Goal: Information Seeking & Learning: Learn about a topic

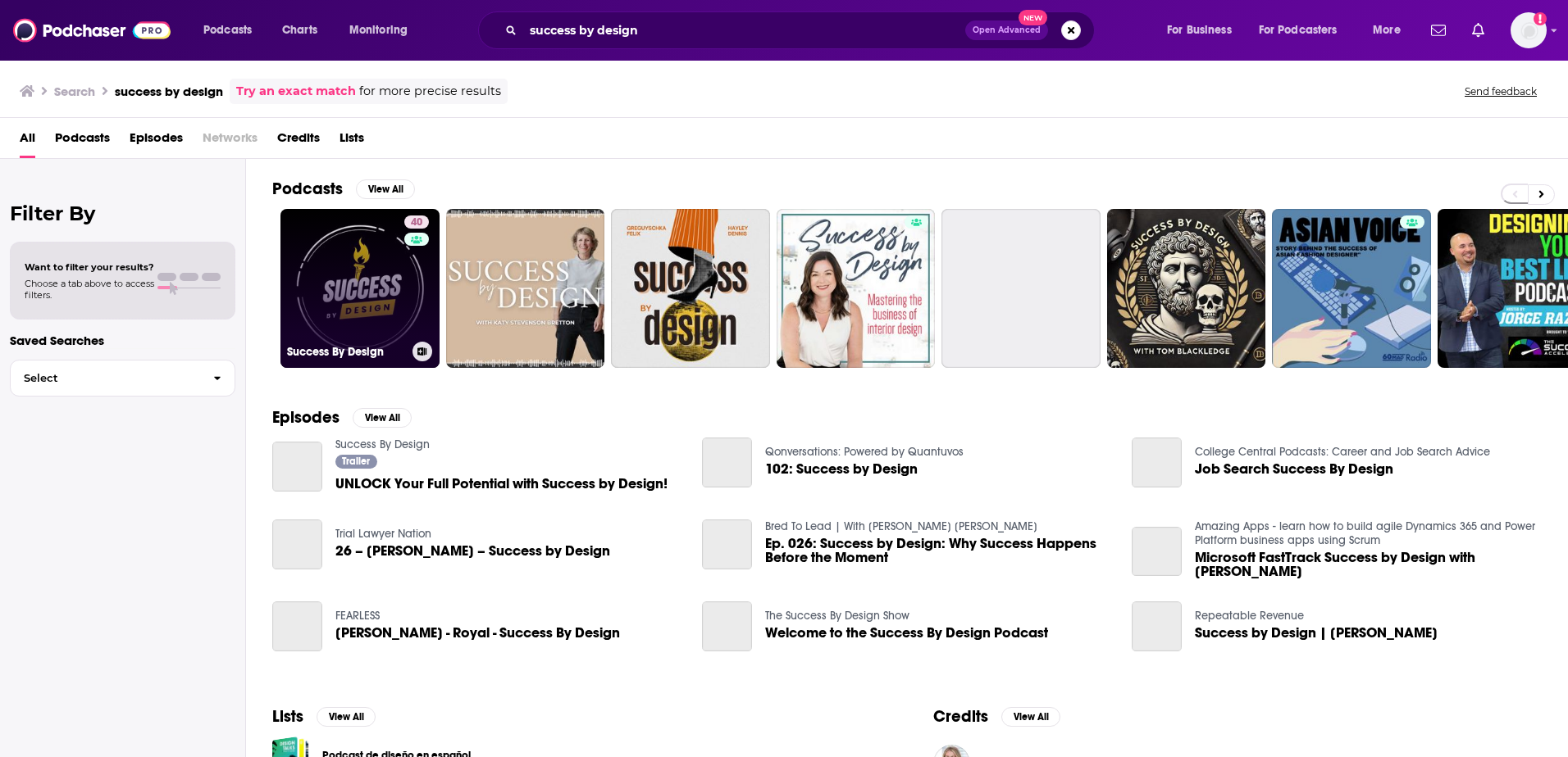
click at [347, 305] on link "40 Success By Design" at bounding box center [360, 288] width 159 height 159
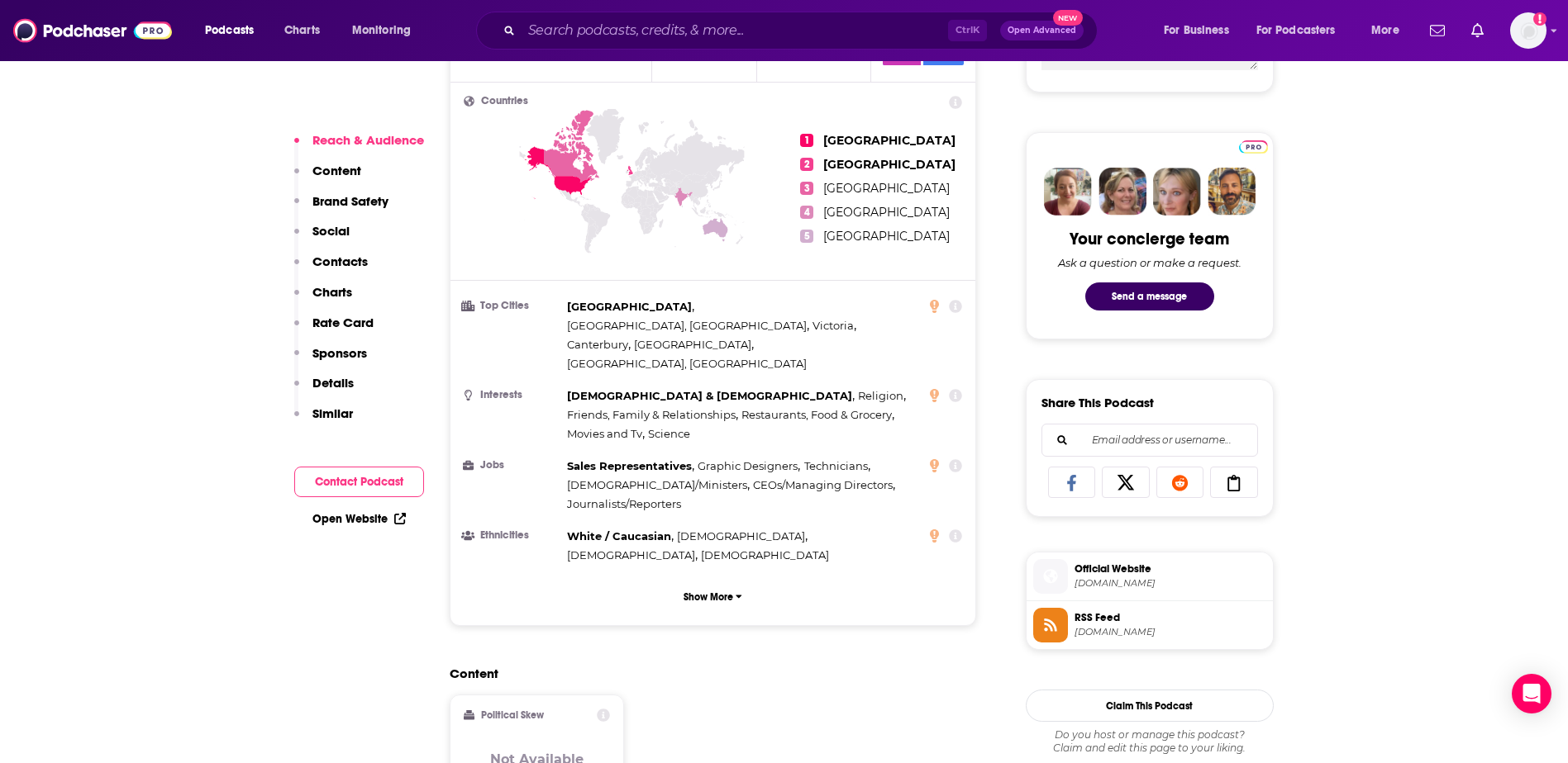
scroll to position [750, 0]
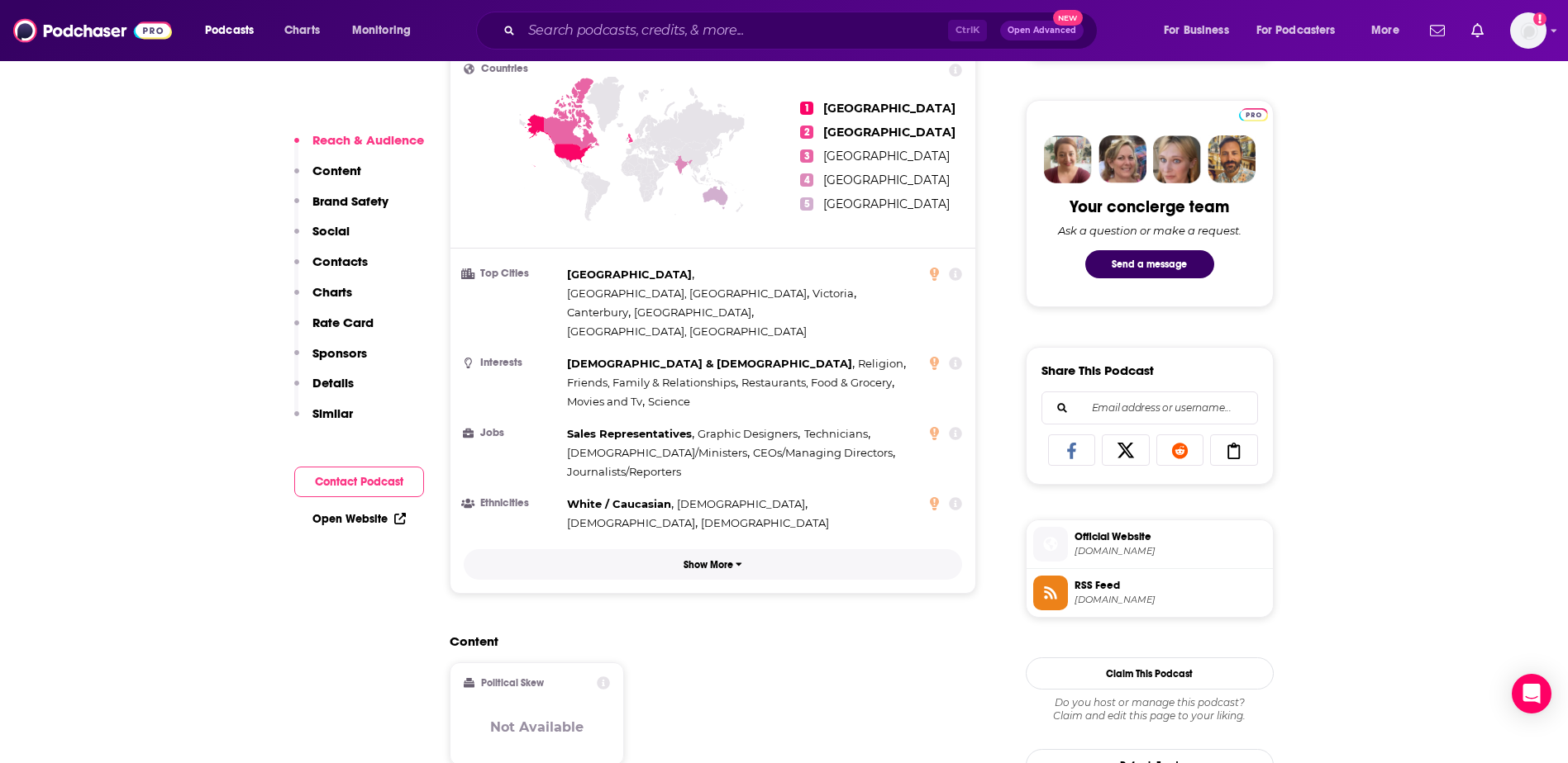
click at [710, 559] on p "Show More" at bounding box center [709, 564] width 50 height 11
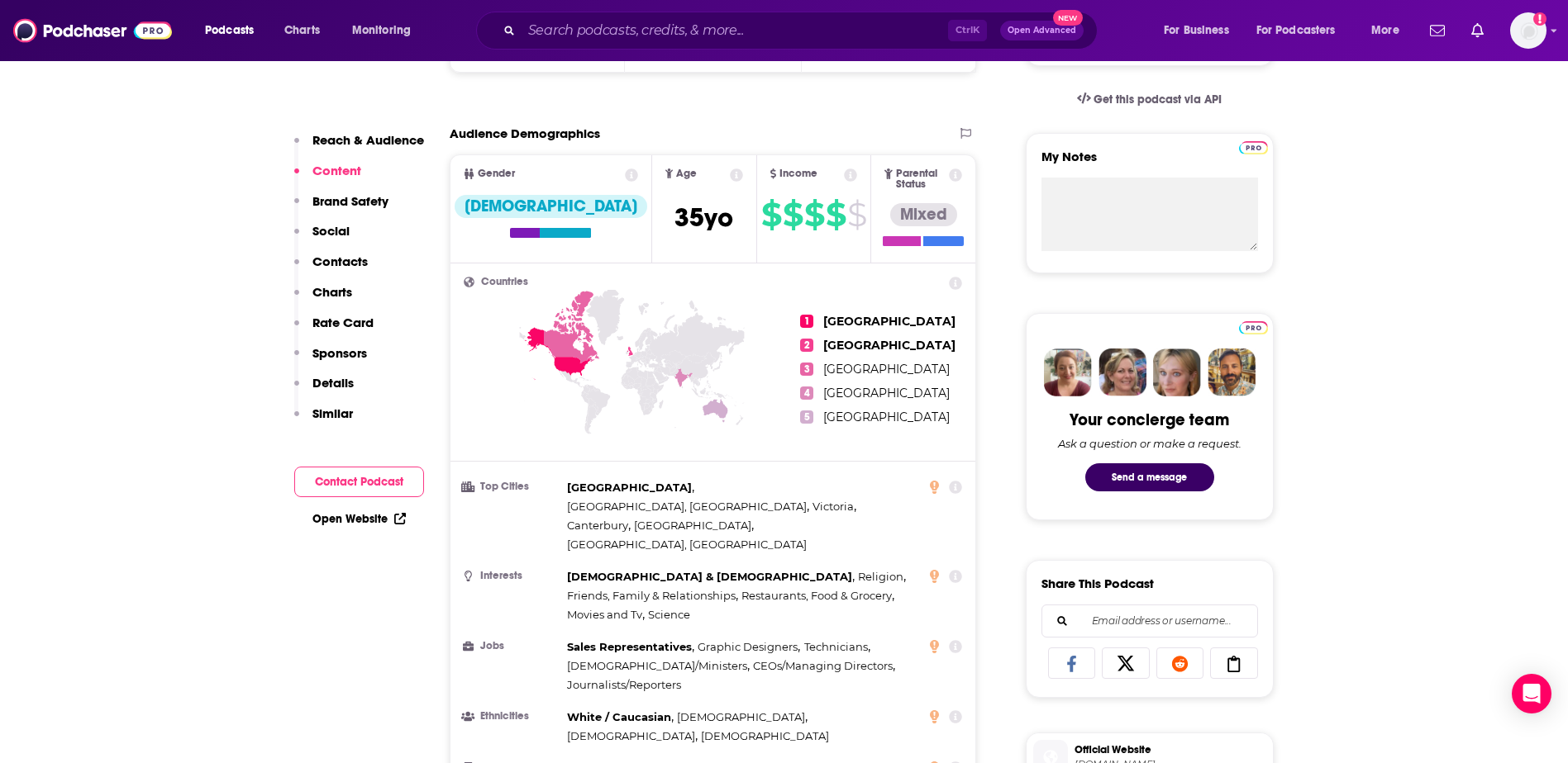
scroll to position [0, 0]
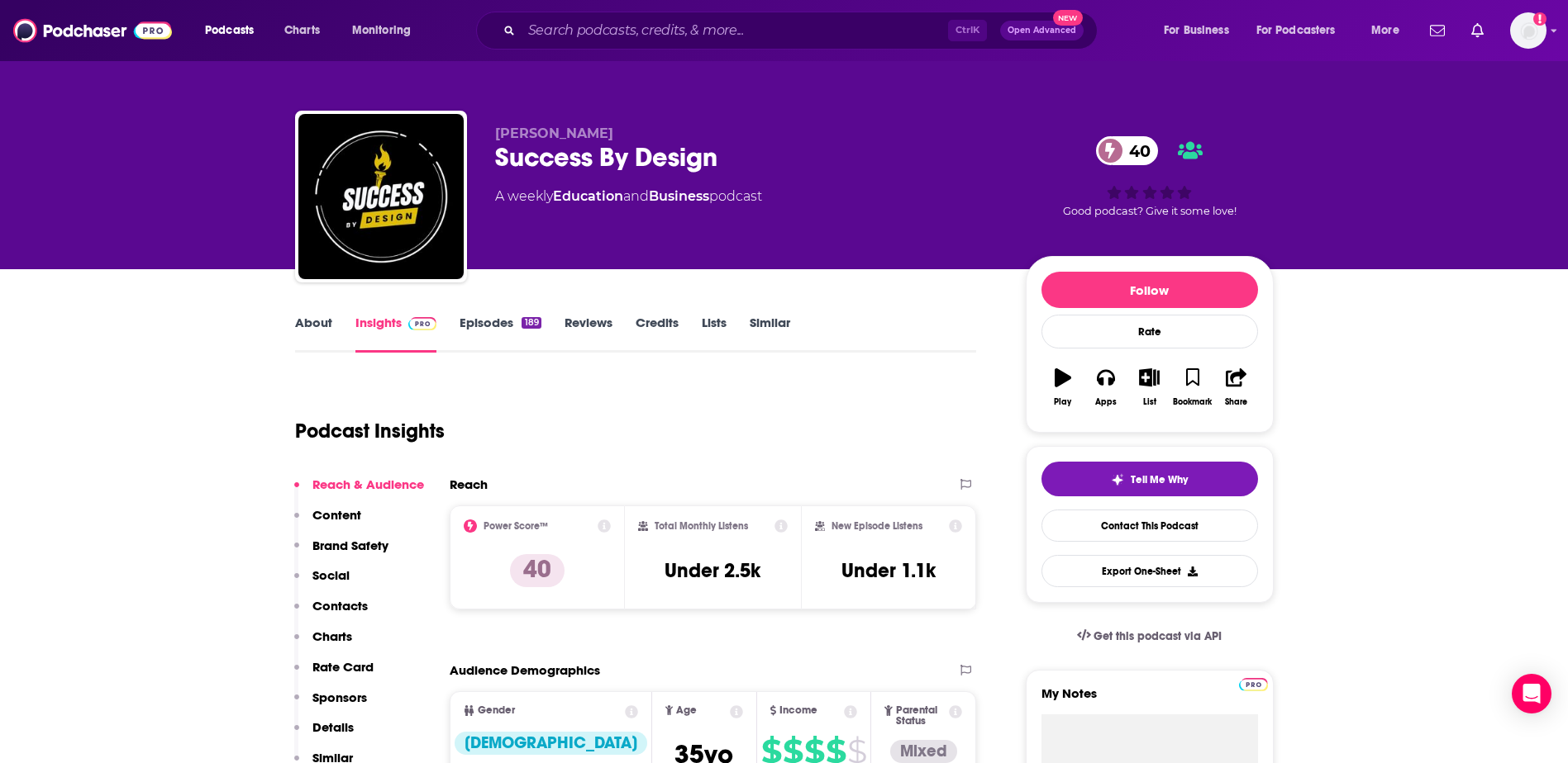
click at [466, 315] on link "Episodes 189" at bounding box center [500, 333] width 81 height 38
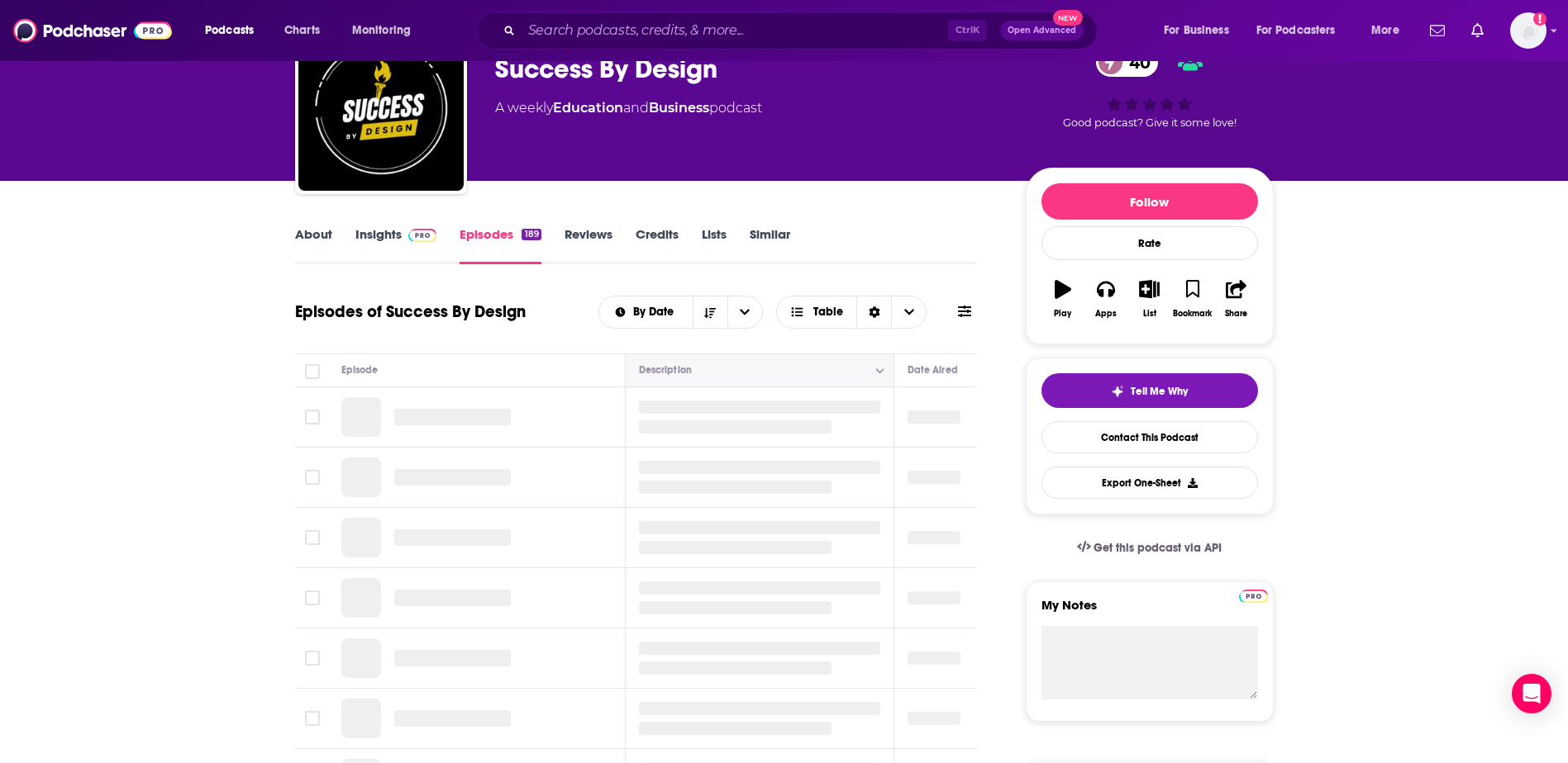
scroll to position [97, 0]
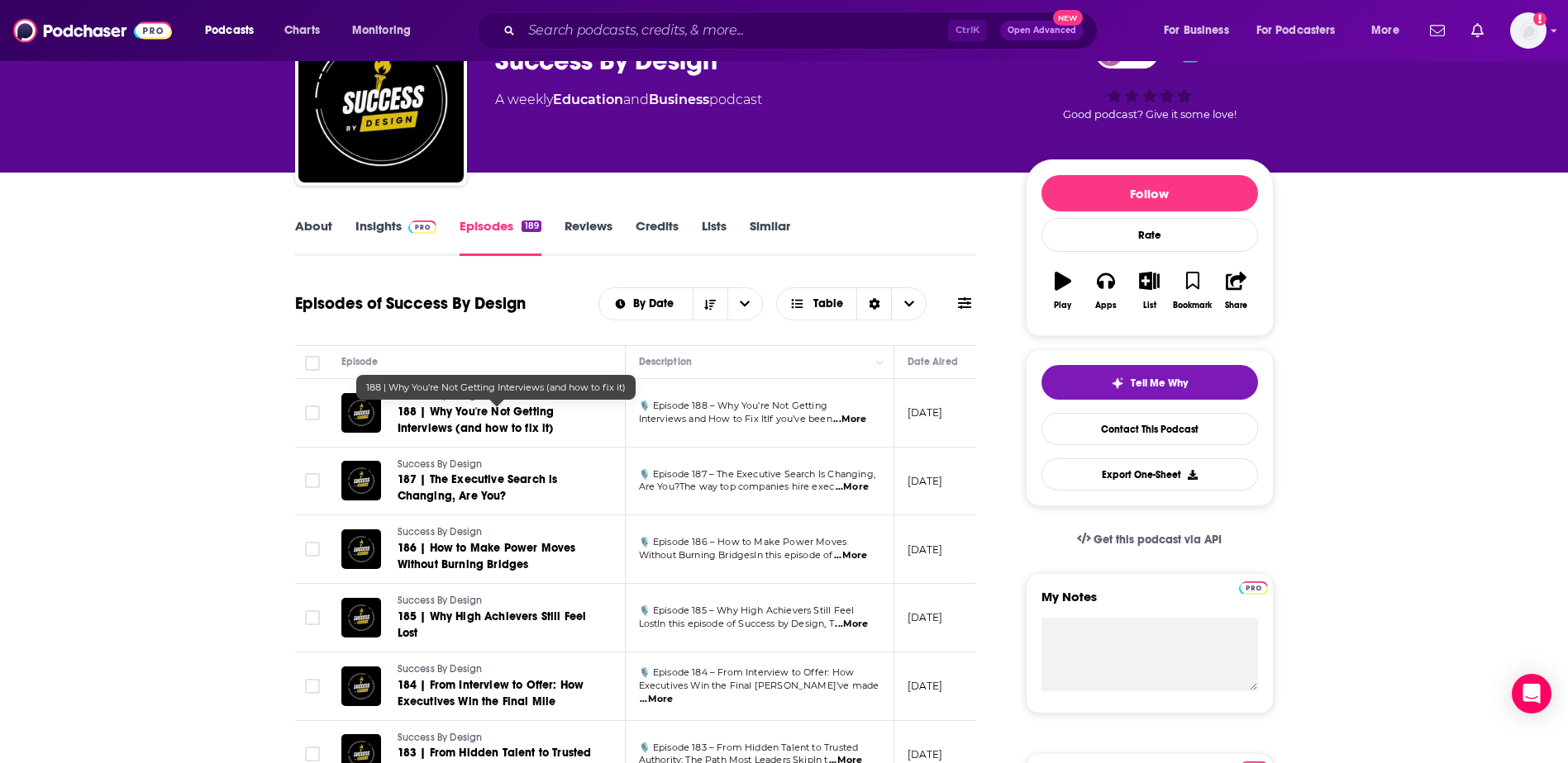
click at [469, 414] on span "188 | Why You're Not Getting Interviews (and how to fix it)" at bounding box center [476, 420] width 157 height 31
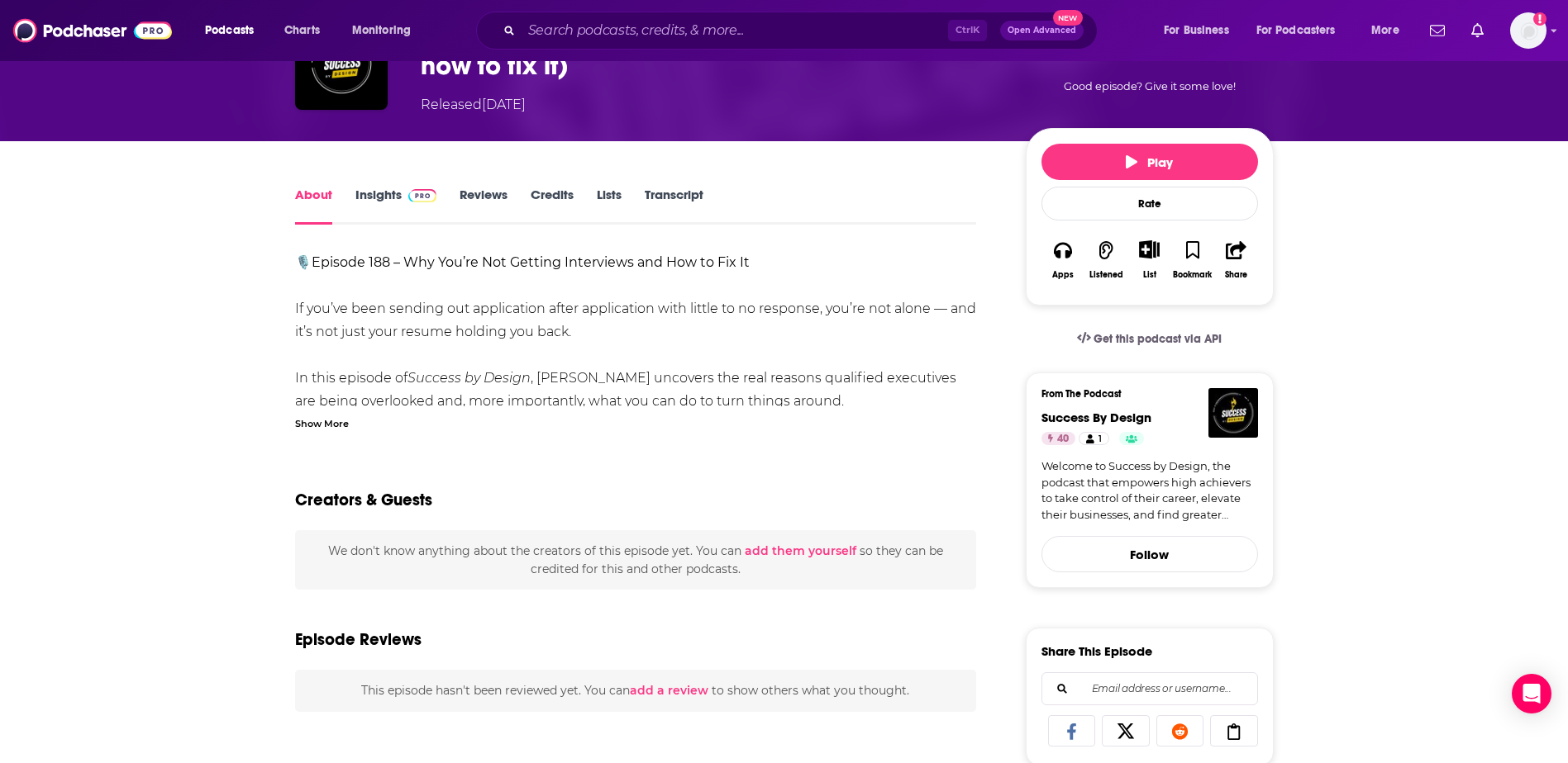
scroll to position [127, 0]
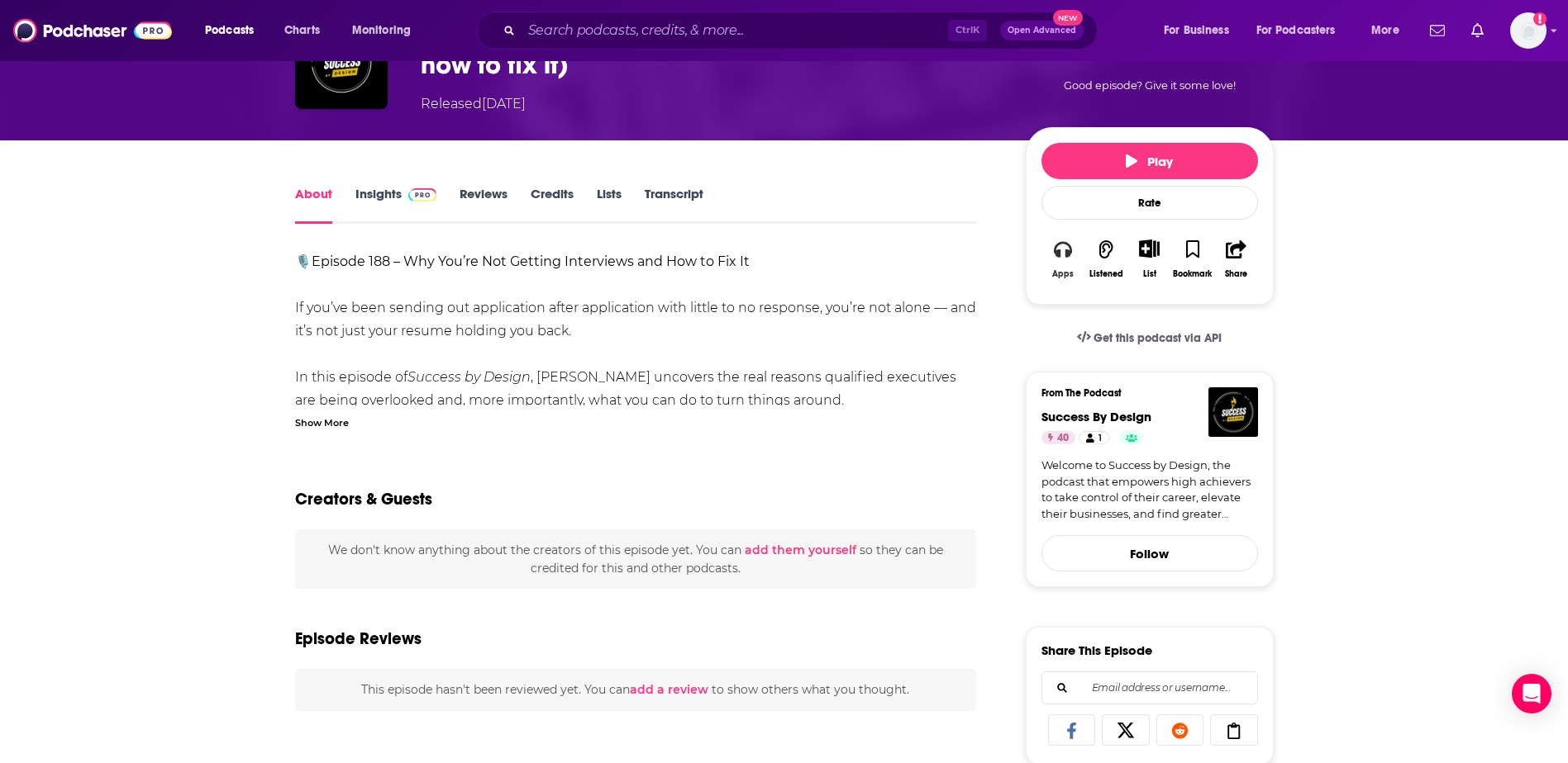
click at [1056, 261] on button "Apps" at bounding box center [1063, 259] width 43 height 60
